Goal: Task Accomplishment & Management: Use online tool/utility

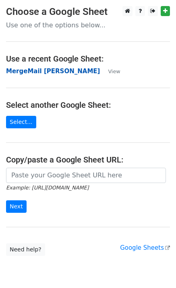
click at [58, 74] on strong "MergeMail [PERSON_NAME]" at bounding box center [53, 71] width 94 height 7
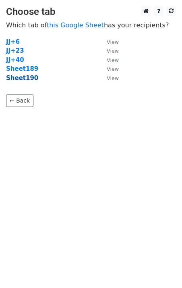
click at [20, 80] on strong "Sheet190" at bounding box center [22, 77] width 32 height 7
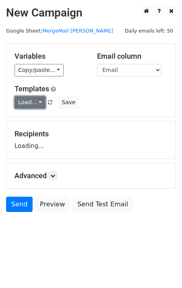
click at [35, 103] on link "Load..." at bounding box center [29, 102] width 31 height 12
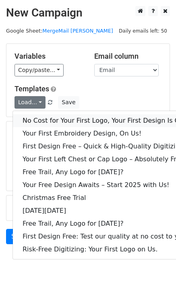
click at [45, 121] on link "No Cost for Your First Logo, Your First Design Is On Us!" at bounding box center [109, 120] width 193 height 13
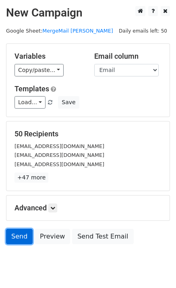
click at [19, 240] on link "Send" at bounding box center [19, 236] width 27 height 15
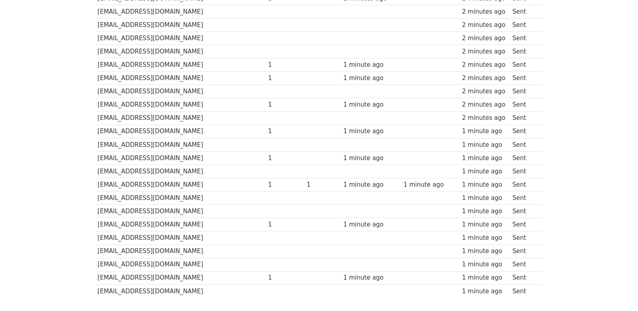
scroll to position [537, 0]
